Goal: Task Accomplishment & Management: Use online tool/utility

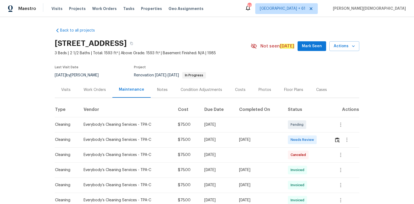
scroll to position [86, 0]
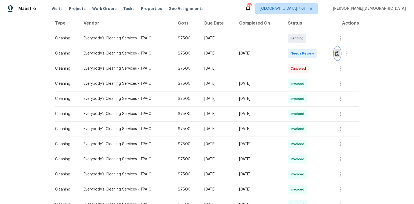
click at [335, 52] on img "button" at bounding box center [337, 53] width 5 height 5
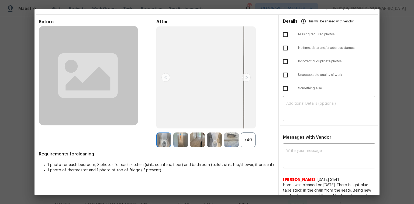
scroll to position [0, 0]
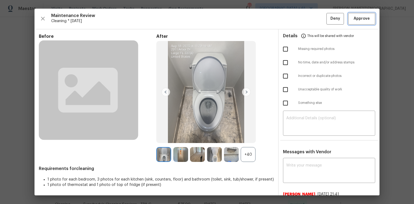
click at [356, 14] on button "Approve" at bounding box center [361, 19] width 27 height 12
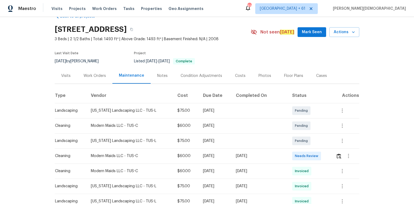
scroll to position [22, 0]
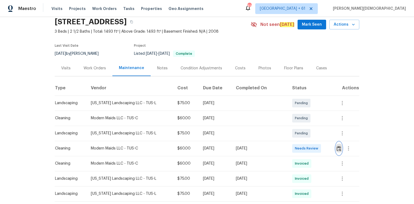
click at [340, 147] on button "button" at bounding box center [339, 148] width 6 height 13
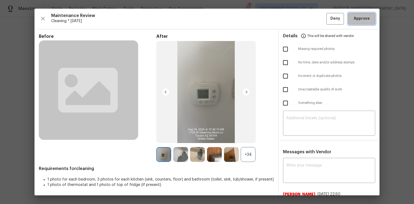
click at [361, 17] on span "Approve" at bounding box center [362, 18] width 16 height 7
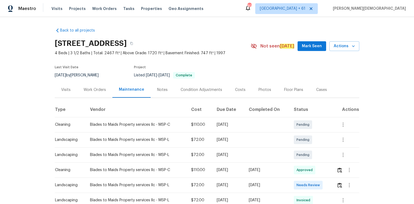
scroll to position [43, 0]
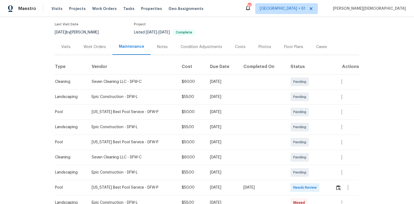
scroll to position [65, 0]
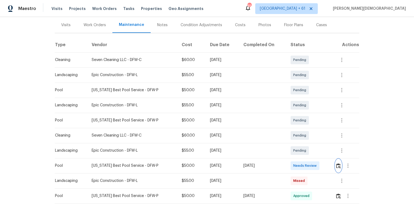
click at [294, 136] on img "button" at bounding box center [338, 165] width 5 height 5
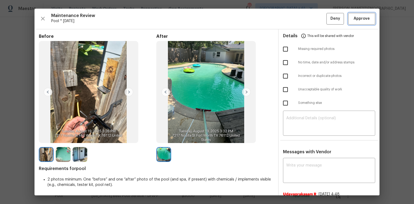
click at [294, 18] on span "Approve" at bounding box center [362, 18] width 16 height 7
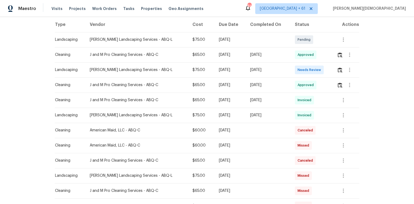
scroll to position [86, 0]
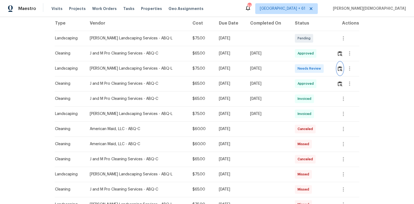
click at [294, 66] on img "button" at bounding box center [340, 68] width 5 height 5
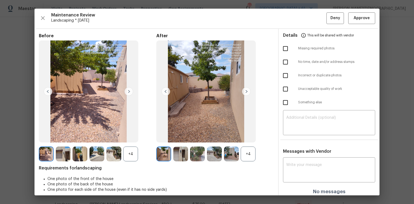
scroll to position [0, 0]
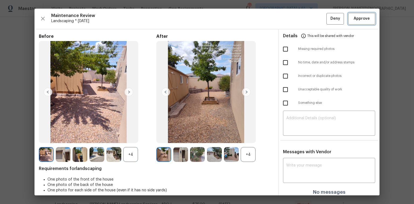
click at [294, 21] on span "Approve" at bounding box center [362, 18] width 16 height 7
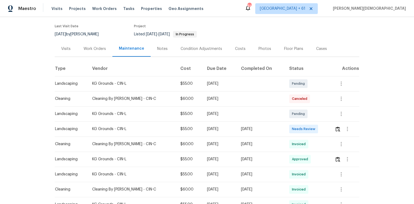
scroll to position [65, 0]
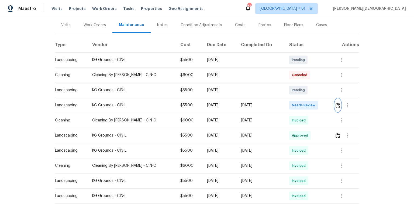
click at [294, 103] on img "button" at bounding box center [338, 105] width 5 height 5
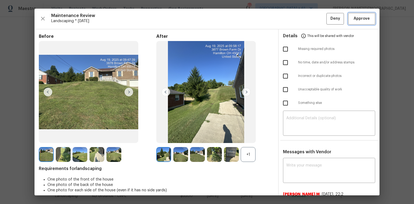
click at [294, 20] on span "Approve" at bounding box center [362, 18] width 16 height 7
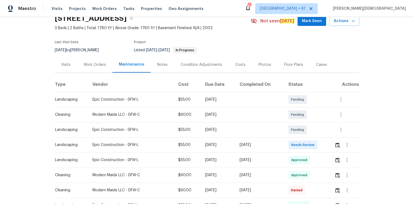
scroll to position [43, 0]
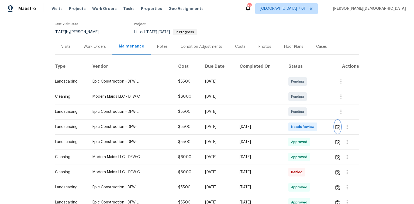
click at [294, 124] on button "button" at bounding box center [337, 126] width 6 height 13
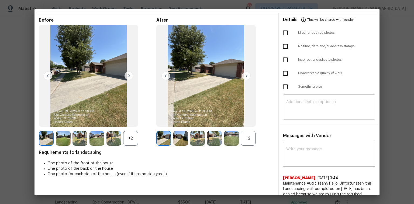
scroll to position [0, 0]
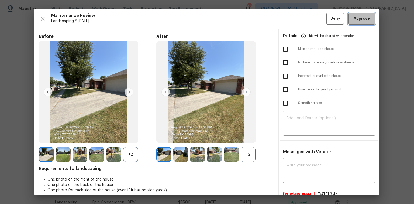
click at [294, 23] on button "Approve" at bounding box center [361, 19] width 27 height 12
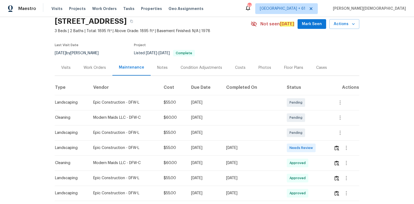
scroll to position [43, 0]
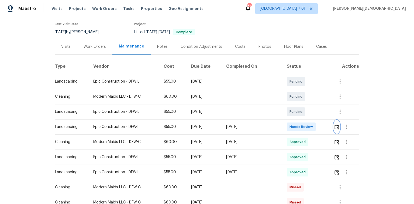
click at [294, 122] on button "button" at bounding box center [337, 126] width 6 height 13
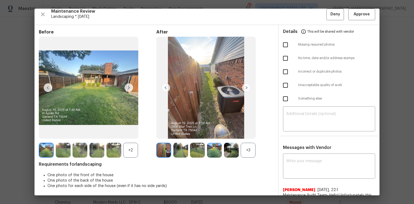
scroll to position [0, 0]
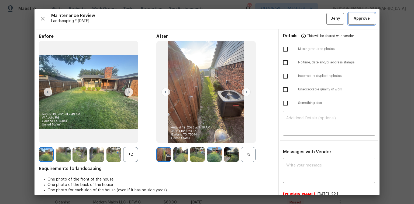
click at [294, 17] on span "Approve" at bounding box center [362, 18] width 16 height 7
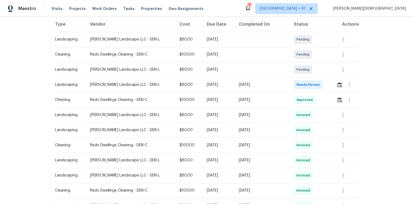
scroll to position [86, 0]
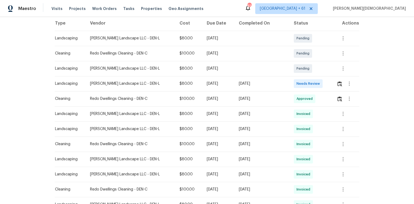
click at [294, 81] on div at bounding box center [348, 83] width 22 height 13
click at [294, 81] on img "button" at bounding box center [339, 83] width 5 height 5
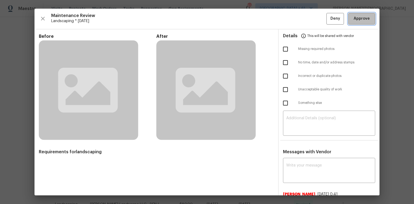
click at [294, 23] on button "Approve" at bounding box center [361, 19] width 27 height 12
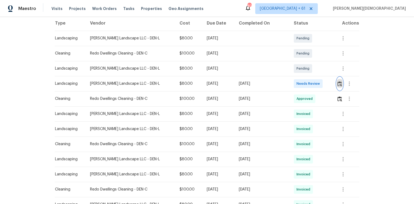
click at [294, 82] on img "button" at bounding box center [339, 83] width 5 height 5
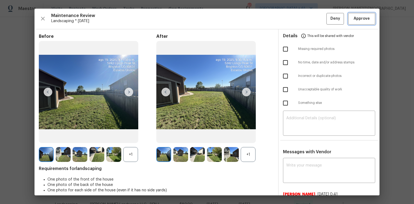
click at [294, 18] on span "Approve" at bounding box center [362, 18] width 16 height 7
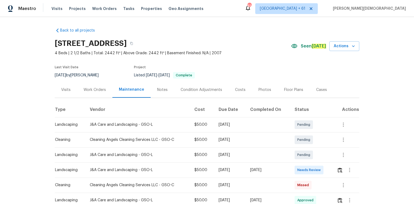
scroll to position [86, 0]
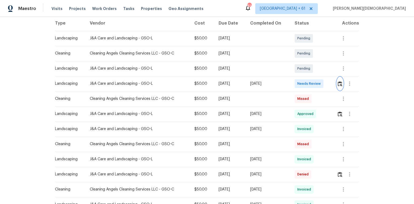
click at [294, 83] on img "button" at bounding box center [340, 83] width 5 height 5
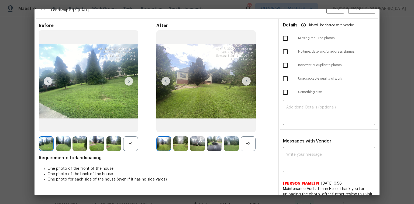
scroll to position [0, 0]
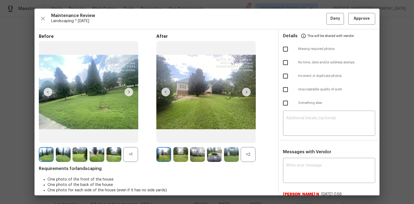
click at [294, 24] on div "Maintenance Review Landscaping * Mon, Aug 18 Deny Approve Before +1 After +2 Re…" at bounding box center [206, 102] width 345 height 186
click at [294, 23] on button "Approve" at bounding box center [361, 19] width 27 height 12
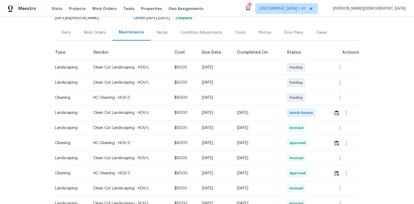
scroll to position [65, 0]
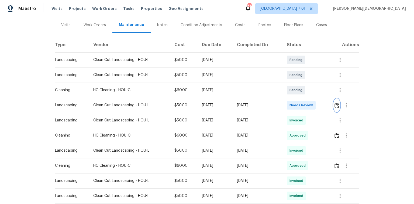
click at [294, 103] on img "button" at bounding box center [336, 105] width 5 height 5
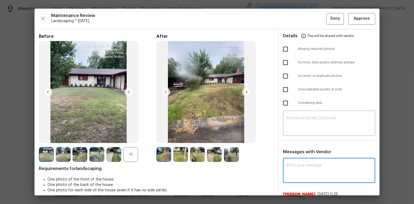
click at [294, 136] on textarea at bounding box center [329, 170] width 86 height 15
paste textarea "Maintenance Audit Team: Hello! Unfortunately, this landscaping visit completed …"
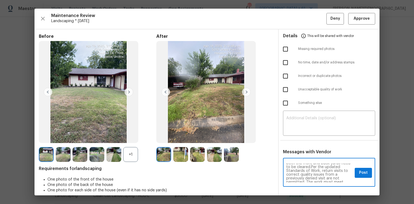
scroll to position [0, 0]
type textarea "Maintenance Audit Team: Hello! Unfortunately, this landscaping visit completed …"
click at [294, 118] on textarea at bounding box center [329, 123] width 86 height 15
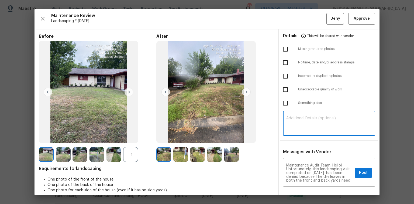
paste textarea "Maintenance Audit Team: Hello! Unfortunately, this landscaping visit completed …"
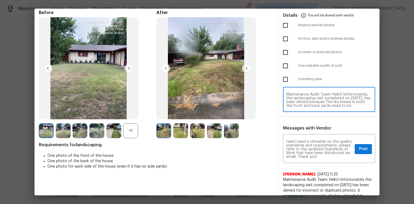
scroll to position [43, 0]
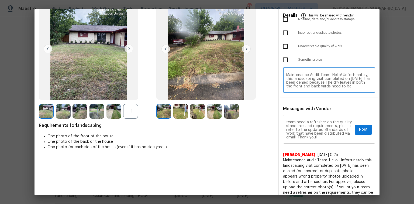
type textarea "Maintenance Audit Team: Hello! Unfortunately, this landscaping visit completed …"
click at [294, 126] on span "Post" at bounding box center [363, 129] width 9 height 7
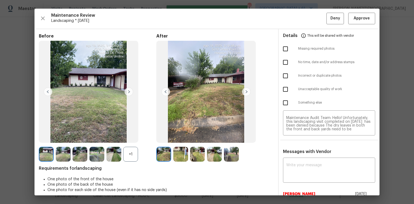
scroll to position [0, 0]
click at [283, 91] on input "checkbox" at bounding box center [285, 89] width 11 height 11
checkbox input "true"
click at [294, 17] on span "Deny" at bounding box center [335, 18] width 10 height 7
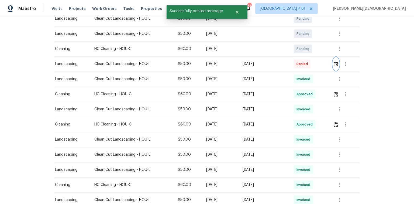
scroll to position [108, 0]
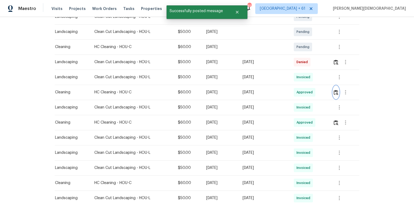
click at [294, 91] on button "button" at bounding box center [336, 92] width 6 height 13
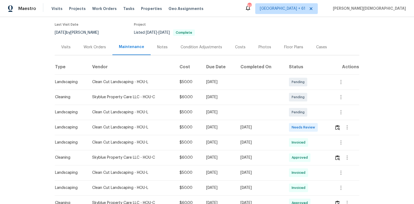
scroll to position [43, 0]
click at [294, 126] on img "button" at bounding box center [337, 126] width 5 height 5
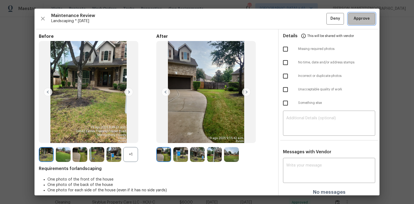
click at [294, 20] on span "Approve" at bounding box center [362, 18] width 16 height 7
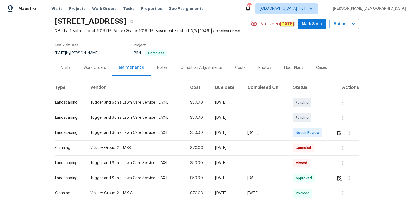
scroll to position [43, 0]
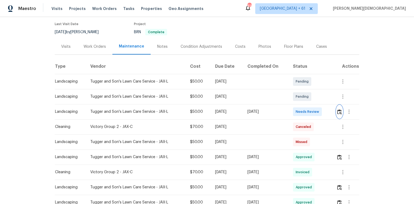
click at [294, 111] on img "button" at bounding box center [339, 111] width 5 height 5
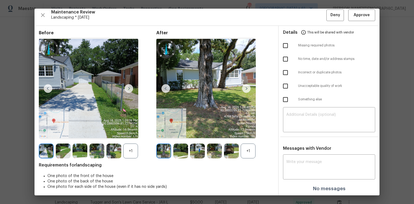
scroll to position [4, 0]
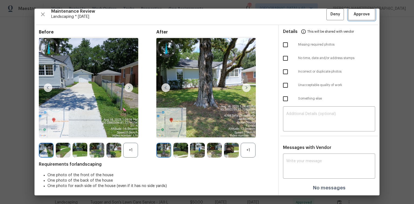
click at [294, 12] on span "Approve" at bounding box center [362, 14] width 16 height 7
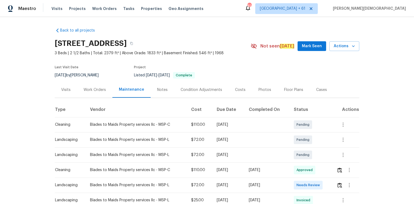
click at [209, 8] on div "Maestro Visits Projects Work Orders Tasks Properties Geo Assignments 820 [GEOGR…" at bounding box center [207, 8] width 414 height 17
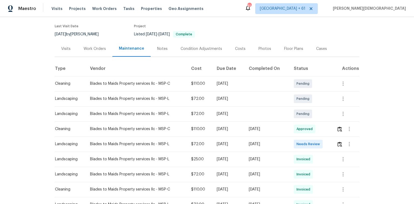
scroll to position [86, 0]
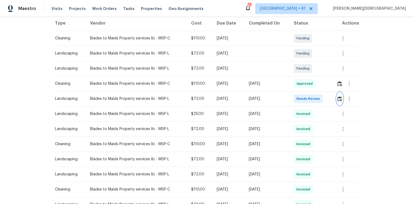
click at [294, 95] on button "button" at bounding box center [340, 98] width 6 height 13
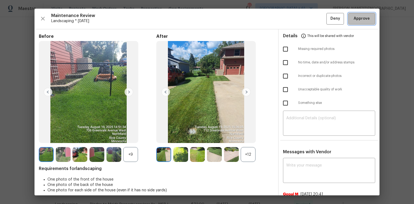
click at [294, 18] on span "Approve" at bounding box center [362, 18] width 16 height 7
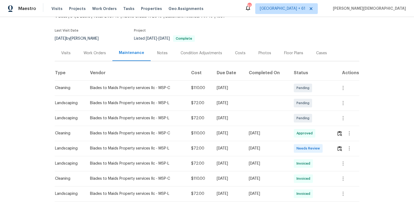
scroll to position [65, 0]
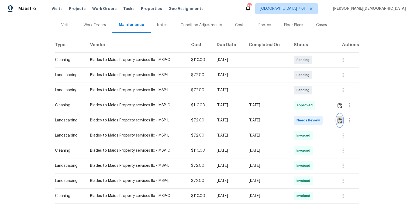
click at [340, 121] on button "button" at bounding box center [340, 120] width 6 height 13
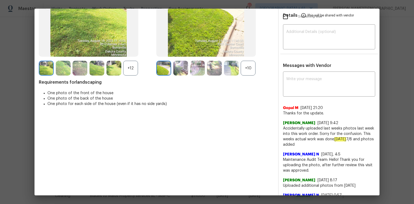
scroll to position [0, 0]
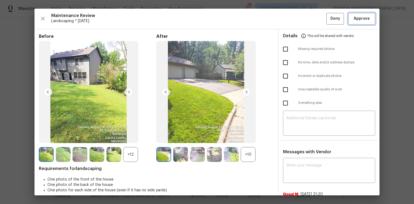
click at [353, 22] on button "Approve" at bounding box center [361, 19] width 27 height 12
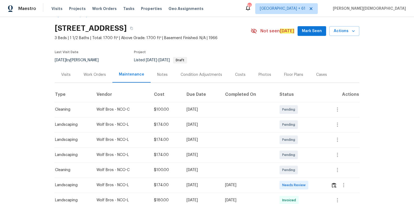
scroll to position [86, 0]
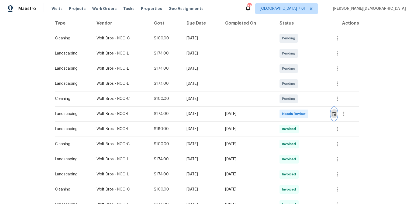
click at [294, 113] on img "button" at bounding box center [334, 113] width 5 height 5
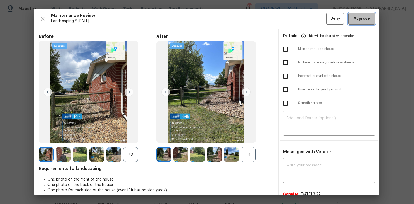
click at [294, 19] on span "Approve" at bounding box center [362, 18] width 16 height 7
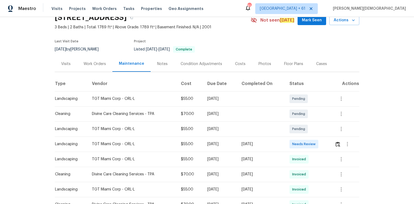
scroll to position [65, 0]
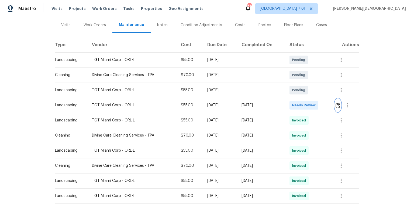
click at [294, 103] on img "button" at bounding box center [338, 105] width 5 height 5
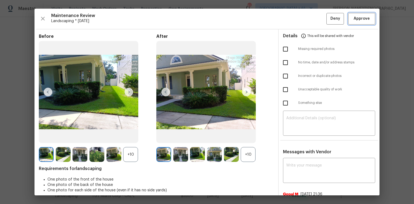
click at [294, 22] on button "Approve" at bounding box center [361, 19] width 27 height 12
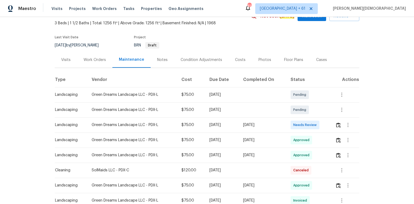
scroll to position [65, 0]
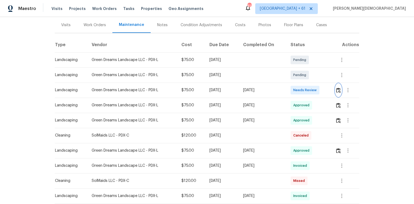
click at [294, 88] on img "button" at bounding box center [338, 90] width 5 height 5
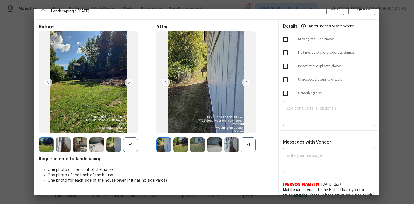
scroll to position [0, 0]
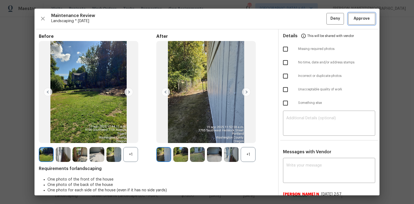
click at [294, 21] on span "Approve" at bounding box center [362, 18] width 16 height 7
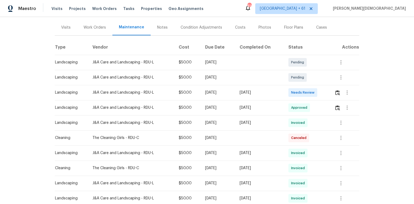
scroll to position [65, 0]
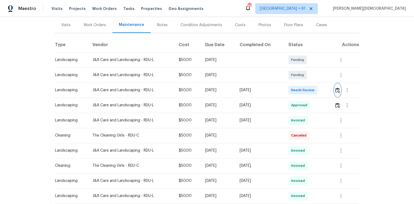
click at [294, 90] on img "button" at bounding box center [337, 90] width 5 height 5
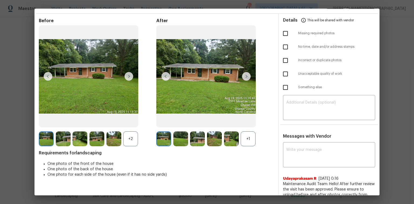
scroll to position [0, 0]
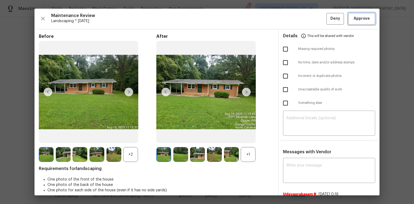
click at [294, 15] on button "Approve" at bounding box center [361, 19] width 27 height 12
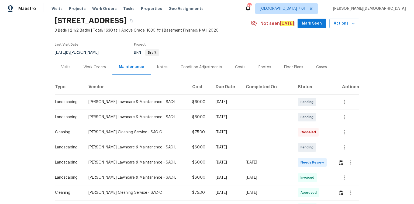
scroll to position [65, 0]
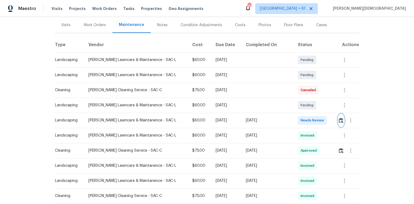
click at [294, 118] on img "button" at bounding box center [341, 120] width 5 height 5
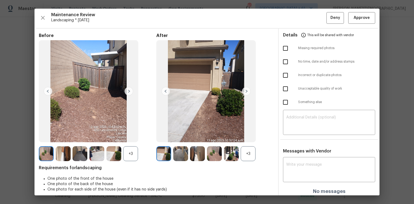
scroll to position [0, 0]
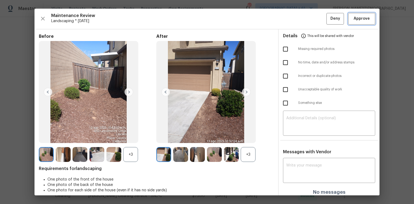
click at [294, 14] on button "Approve" at bounding box center [361, 19] width 27 height 12
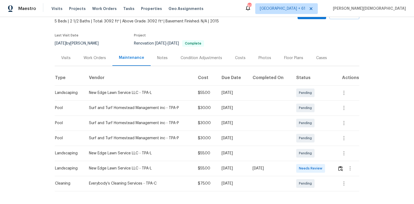
scroll to position [52, 0]
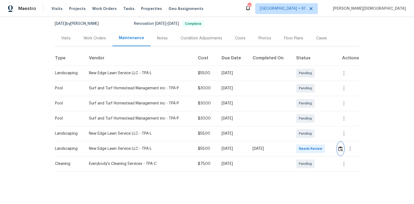
click at [294, 136] on button "button" at bounding box center [340, 148] width 6 height 13
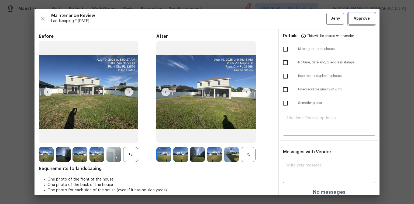
click at [294, 23] on button "Approve" at bounding box center [361, 19] width 27 height 12
